Goal: Check status

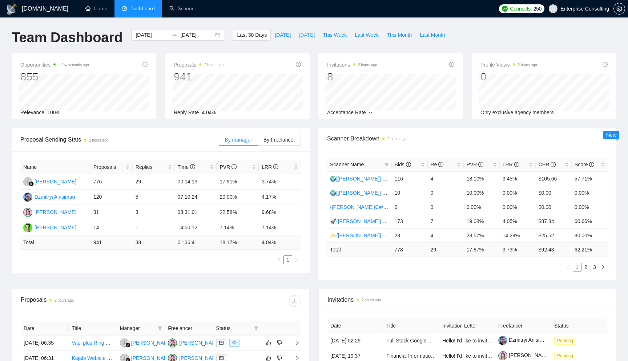
click at [300, 33] on span "[DATE]" at bounding box center [307, 35] width 16 height 8
type input "[DATE]"
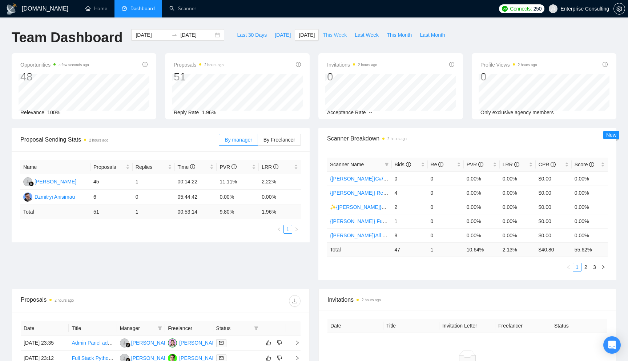
click at [343, 35] on span "This Week" at bounding box center [335, 35] width 24 height 8
type input "[DATE]"
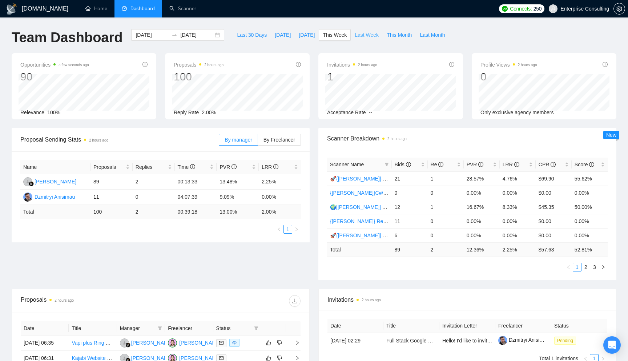
click at [371, 36] on span "Last Week" at bounding box center [367, 35] width 24 height 8
type input "[DATE]"
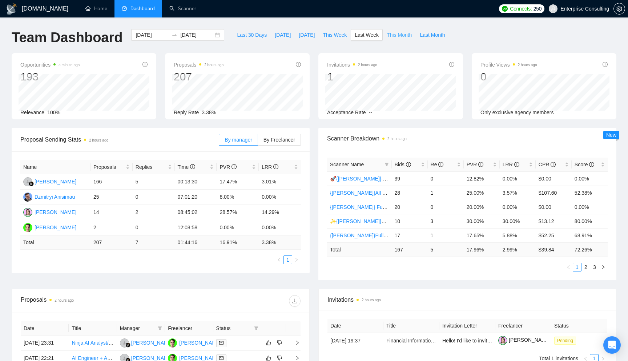
click at [403, 37] on span "This Month" at bounding box center [399, 35] width 25 height 8
type input "[DATE]"
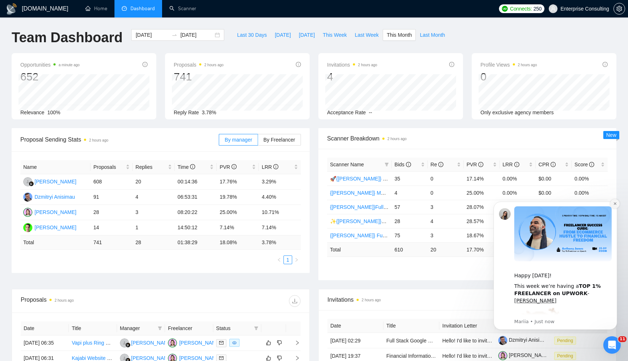
click at [616, 203] on icon "Dismiss notification" at bounding box center [615, 203] width 4 height 4
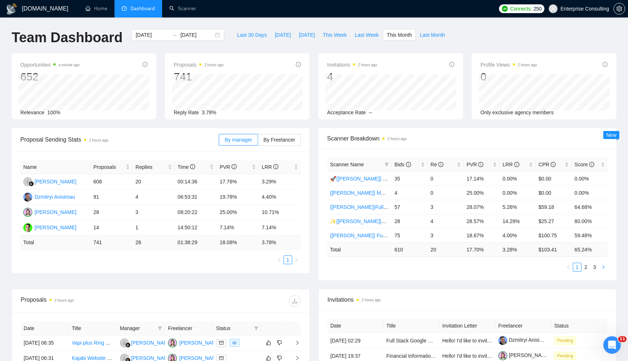
click at [601, 264] on button "button" at bounding box center [603, 266] width 9 height 9
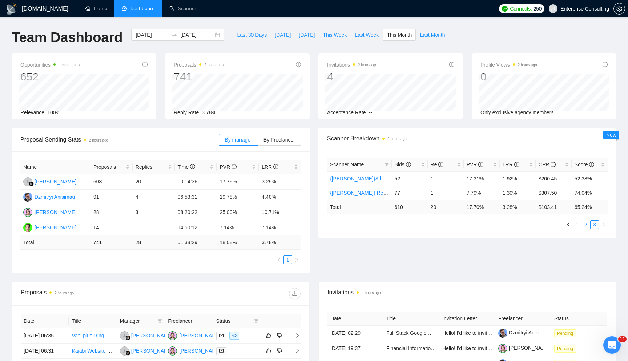
click at [585, 227] on link "2" at bounding box center [586, 224] width 8 height 8
